Goal: Navigation & Orientation: Find specific page/section

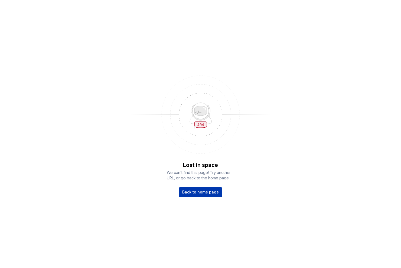
click at [195, 193] on span "Back to home page" at bounding box center [200, 192] width 37 height 5
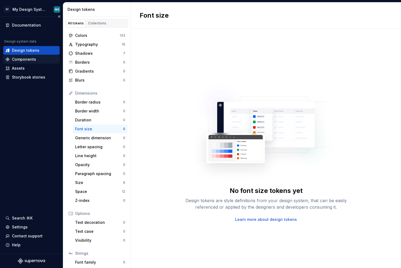
click at [20, 59] on div "Components" at bounding box center [24, 59] width 24 height 5
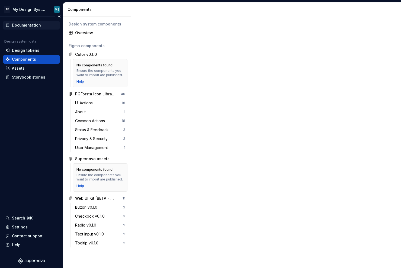
click at [21, 23] on div "Documentation" at bounding box center [26, 25] width 29 height 5
